Goal: Task Accomplishment & Management: Complete application form

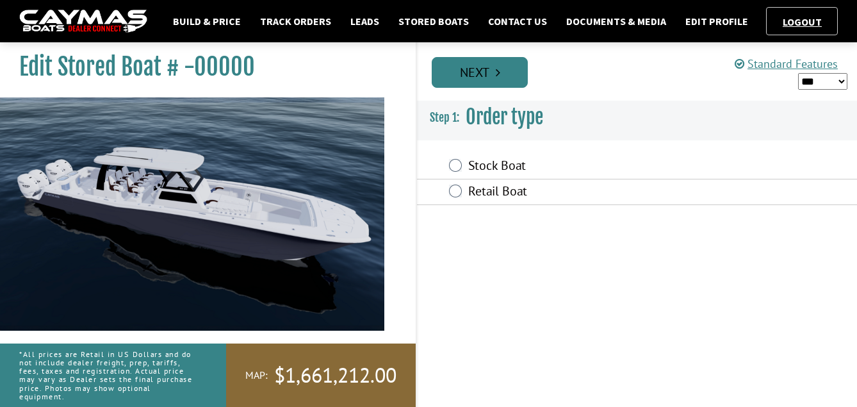
click at [498, 83] on link "Next" at bounding box center [480, 72] width 96 height 31
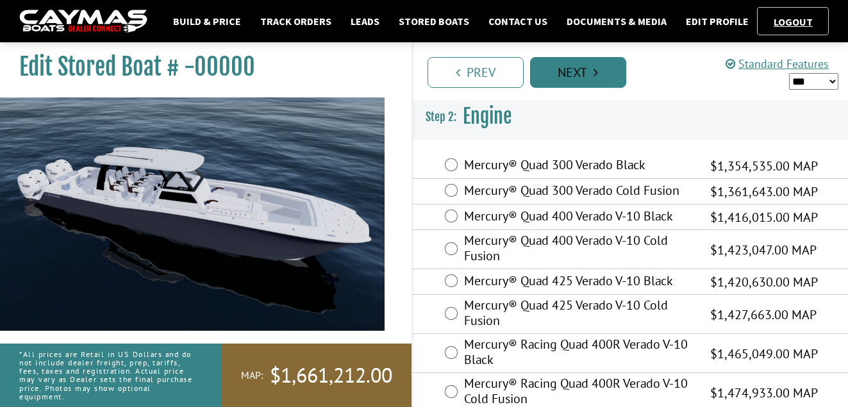
click at [603, 66] on link "Next" at bounding box center [578, 72] width 96 height 31
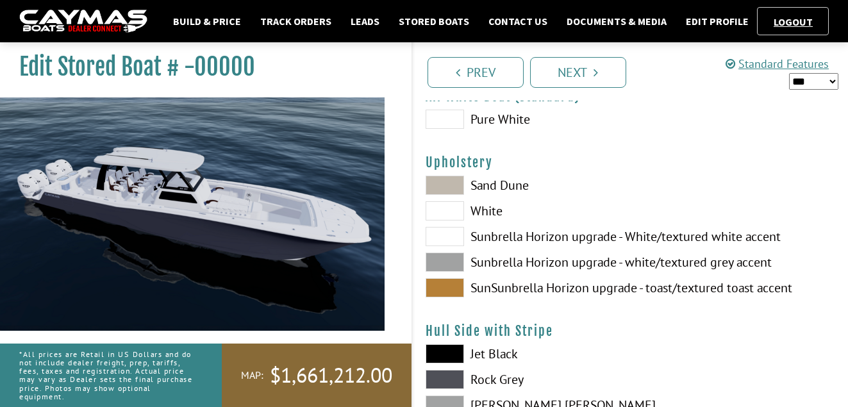
scroll to position [192, 0]
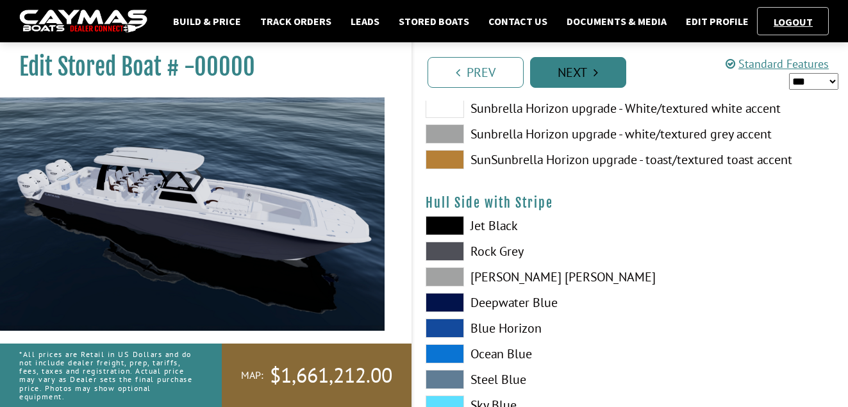
click at [576, 74] on link "Next" at bounding box center [578, 72] width 96 height 31
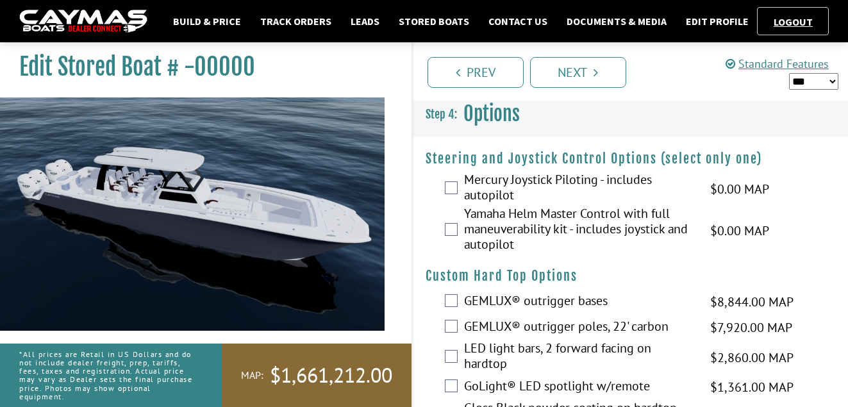
scroll to position [0, 0]
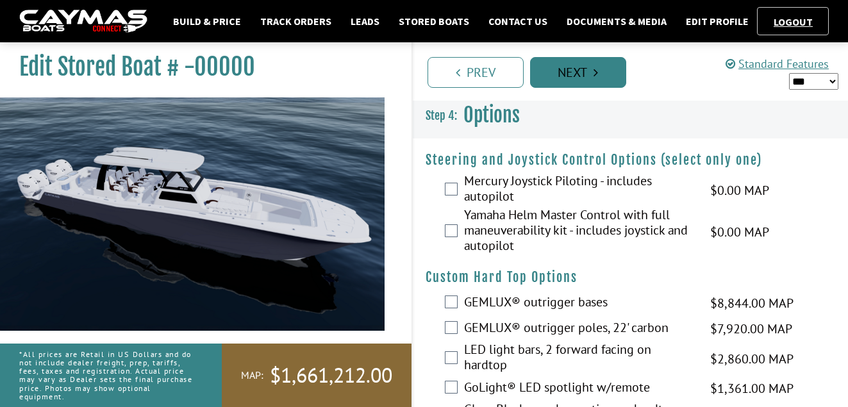
click at [554, 72] on link "Next" at bounding box center [578, 72] width 96 height 31
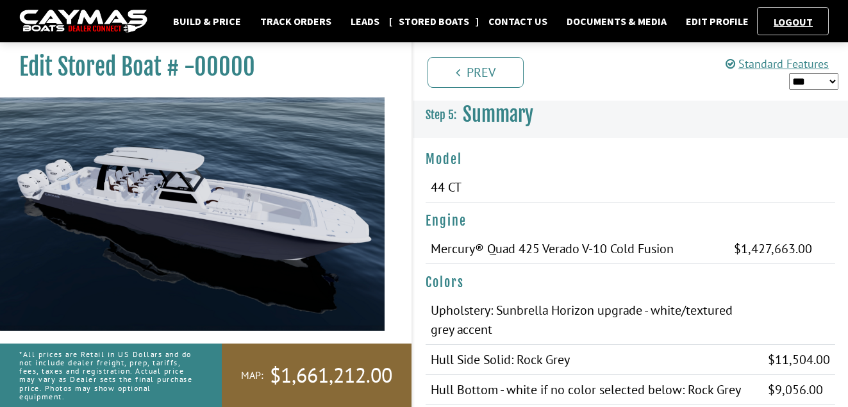
click at [446, 19] on link "Stored Boats" at bounding box center [433, 21] width 83 height 17
